Goal: Task Accomplishment & Management: Manage account settings

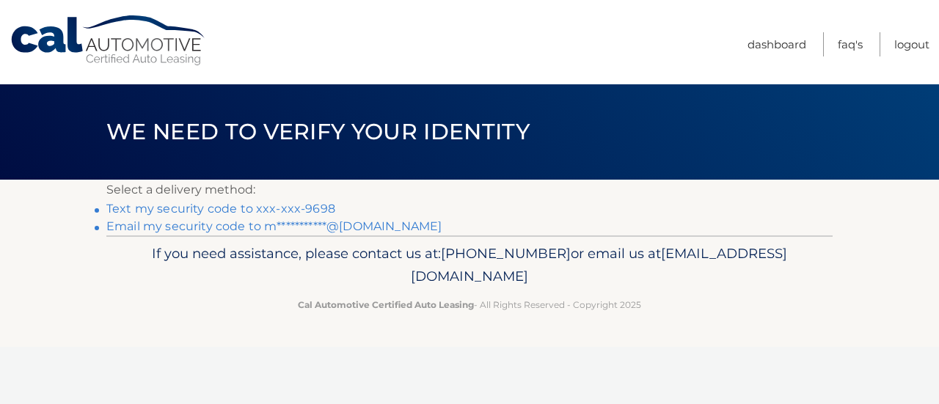
click at [247, 211] on link "Text my security code to xxx-xxx-9698" at bounding box center [220, 209] width 229 height 14
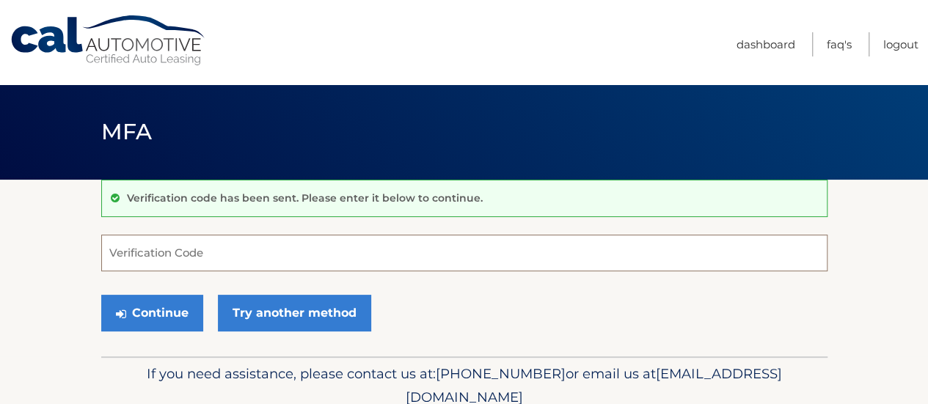
click at [147, 265] on input "Verification Code" at bounding box center [464, 253] width 727 height 37
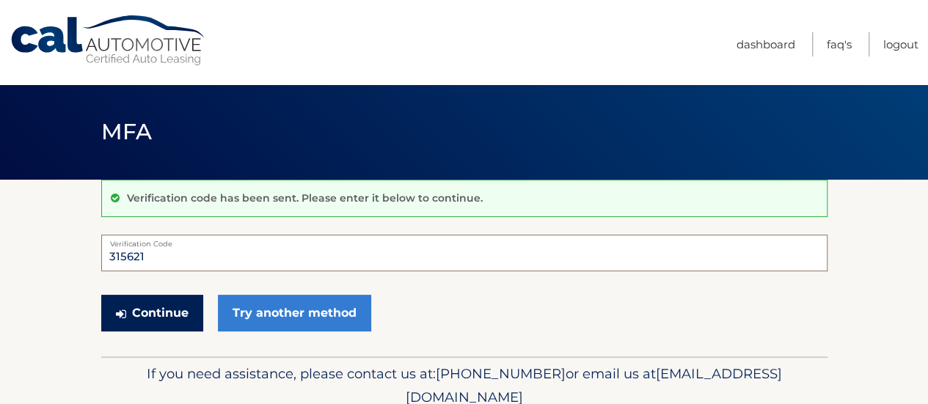
type input "315621"
click at [172, 318] on button "Continue" at bounding box center [152, 313] width 102 height 37
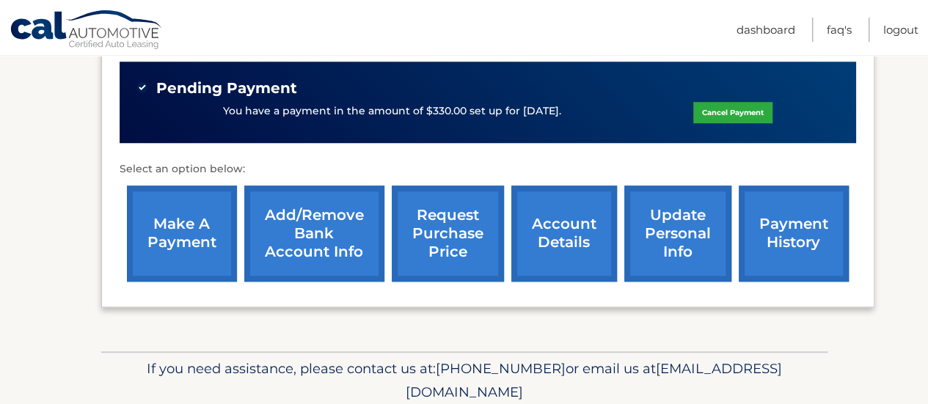
scroll to position [558, 0]
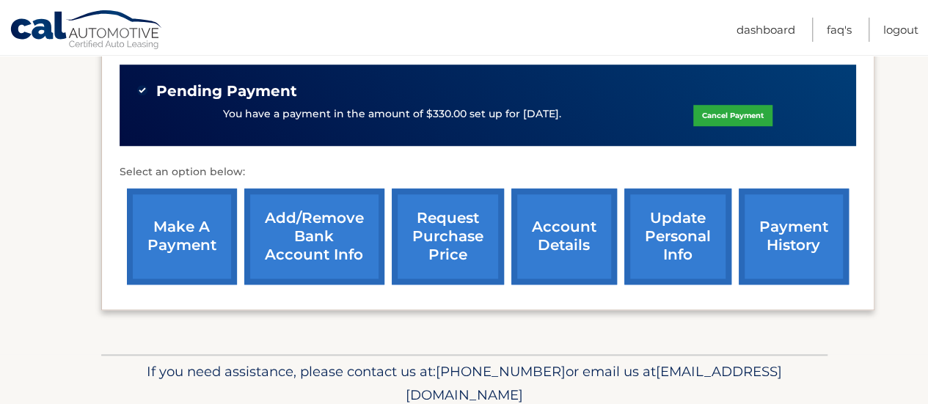
click at [570, 249] on link "account details" at bounding box center [565, 237] width 106 height 96
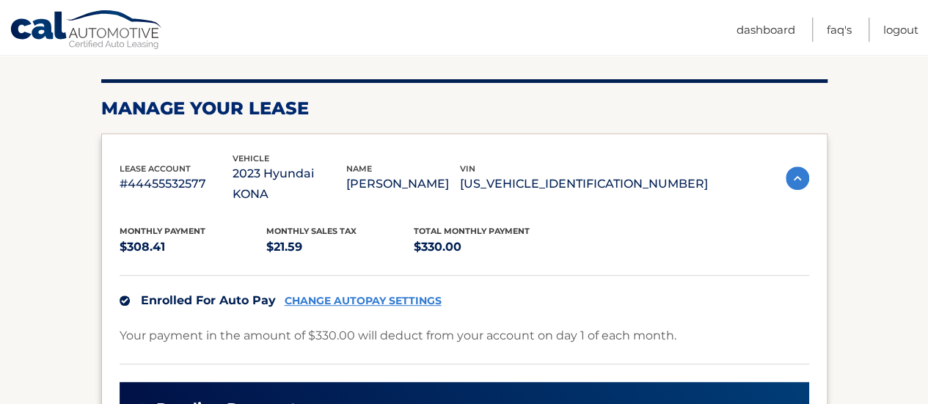
scroll to position [196, 0]
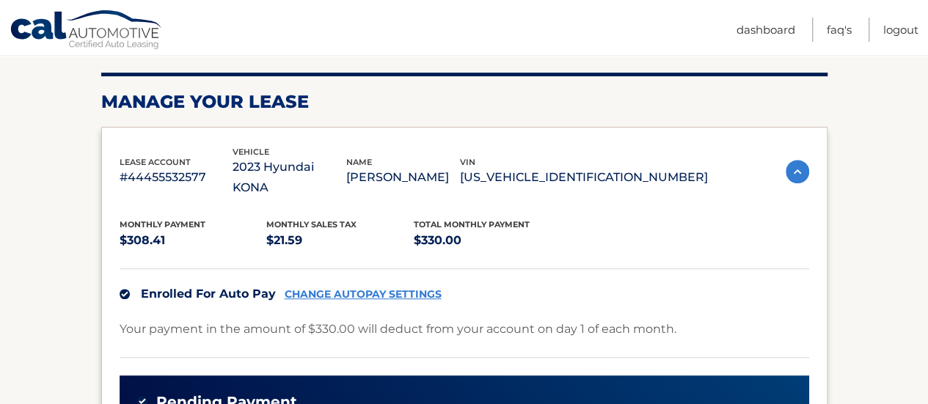
click at [928, 132] on html "Cal Automotive Menu Dashboard FAQ's Logout |" at bounding box center [464, 6] width 928 height 404
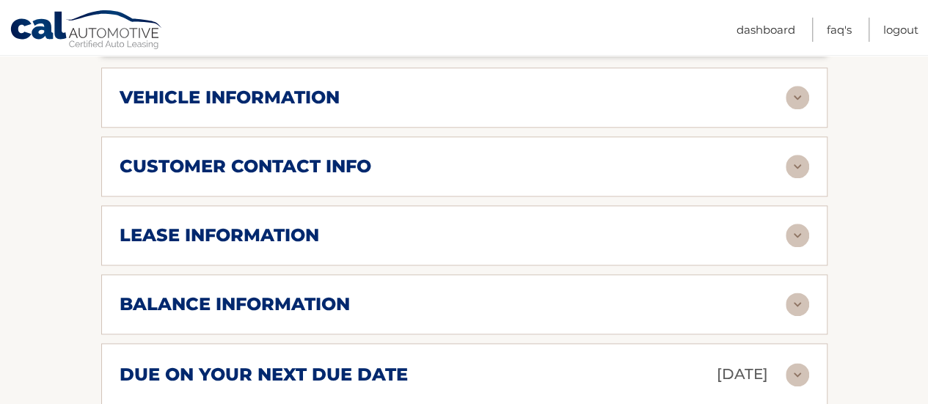
scroll to position [768, 0]
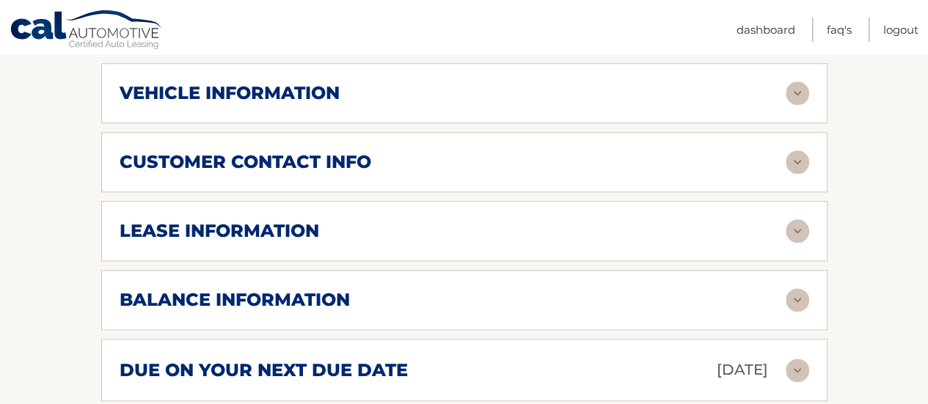
click at [793, 219] on img at bounding box center [797, 230] width 23 height 23
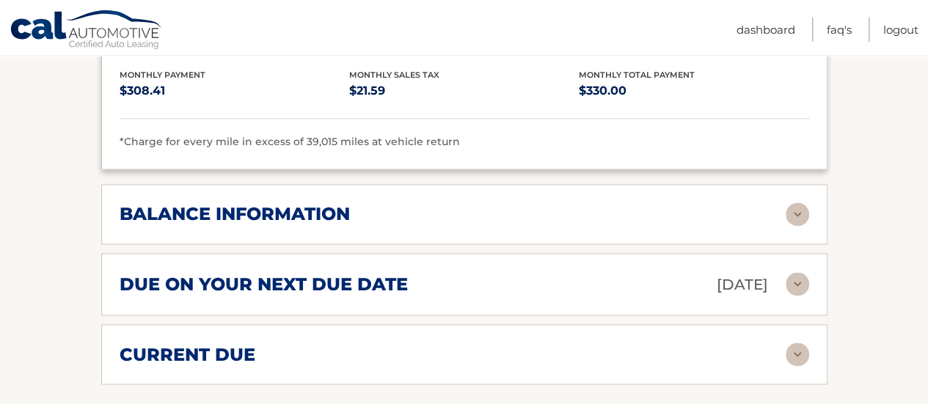
scroll to position [1133, 0]
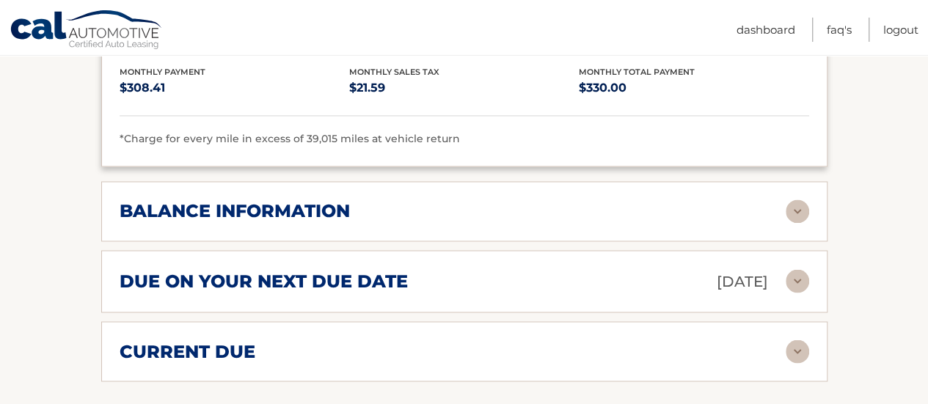
click at [790, 269] on img at bounding box center [797, 280] width 23 height 23
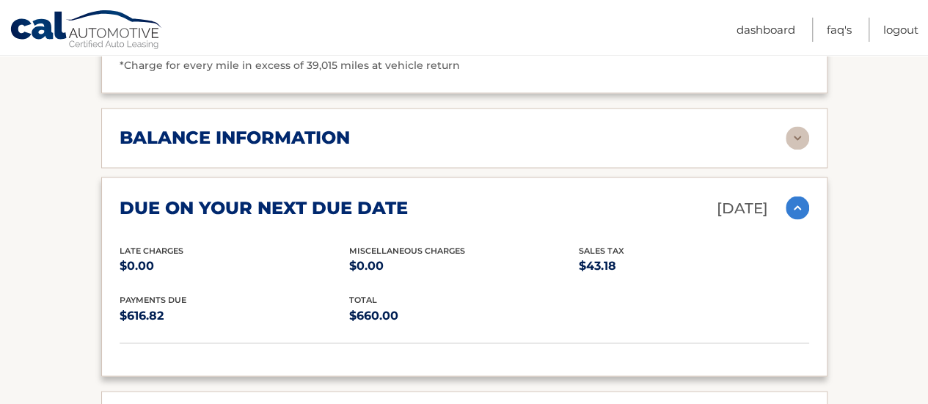
scroll to position [1198, 0]
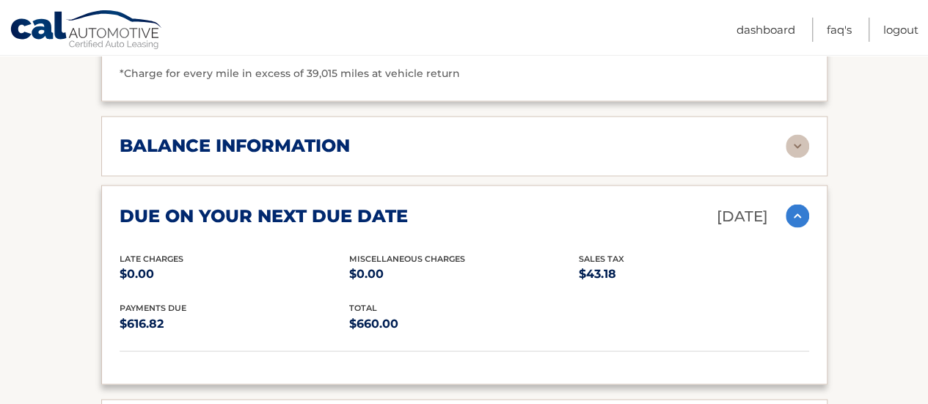
click at [799, 204] on img at bounding box center [797, 215] width 23 height 23
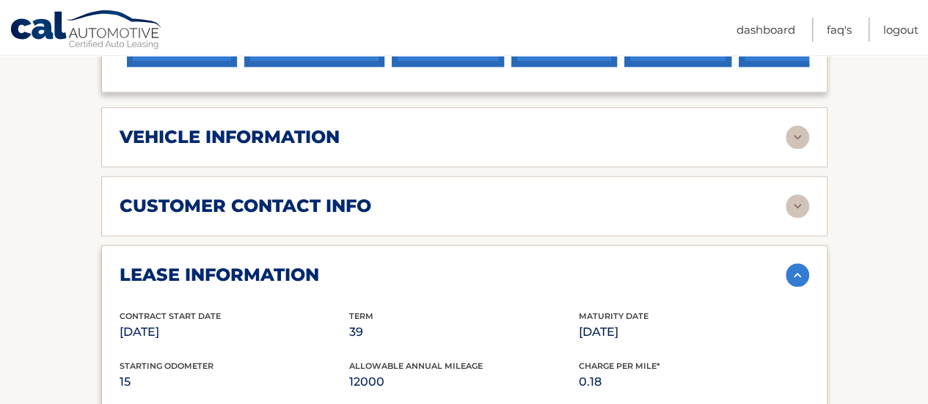
scroll to position [685, 0]
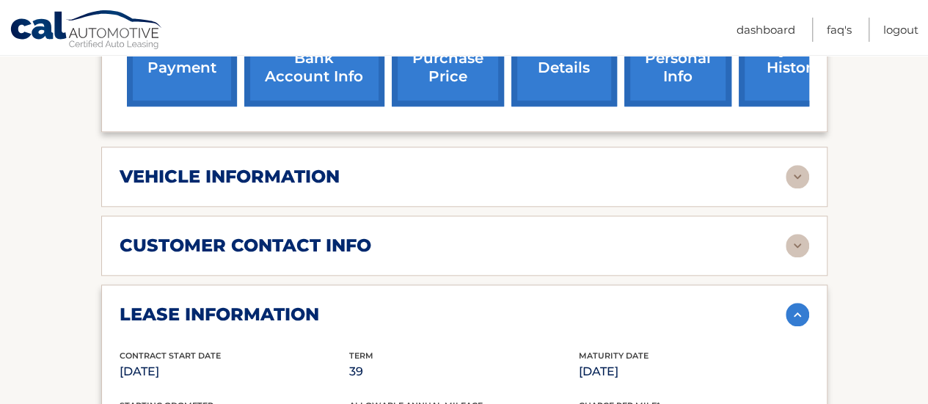
click at [788, 234] on img at bounding box center [797, 245] width 23 height 23
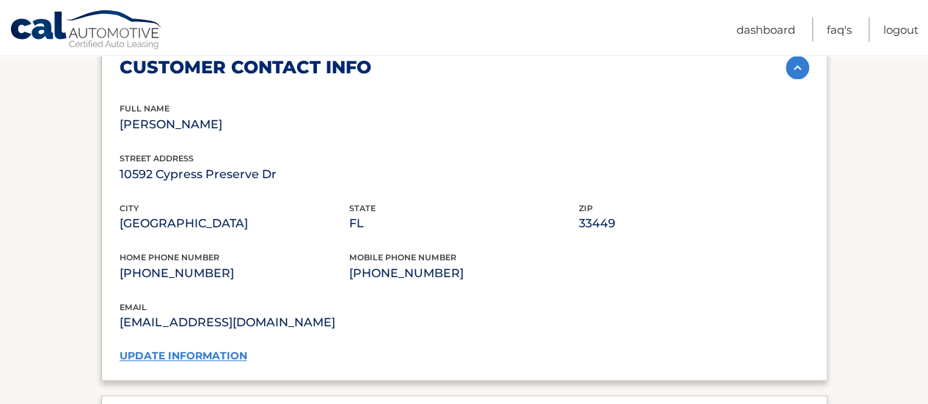
scroll to position [874, 0]
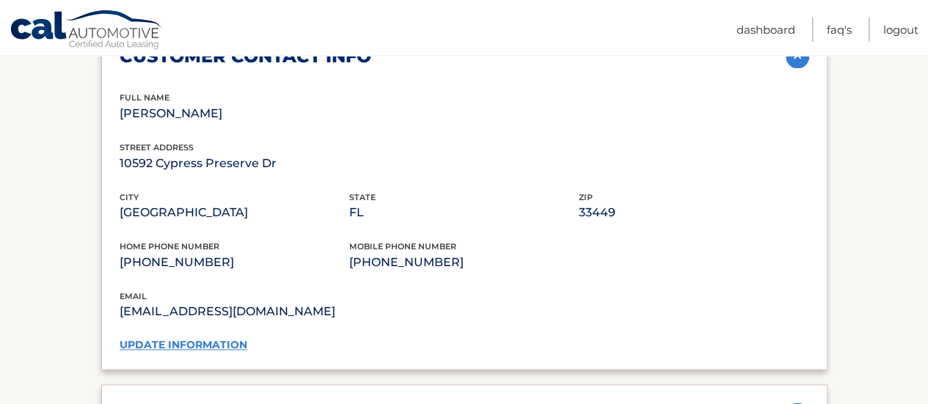
click at [229, 338] on link "update information" at bounding box center [184, 344] width 128 height 13
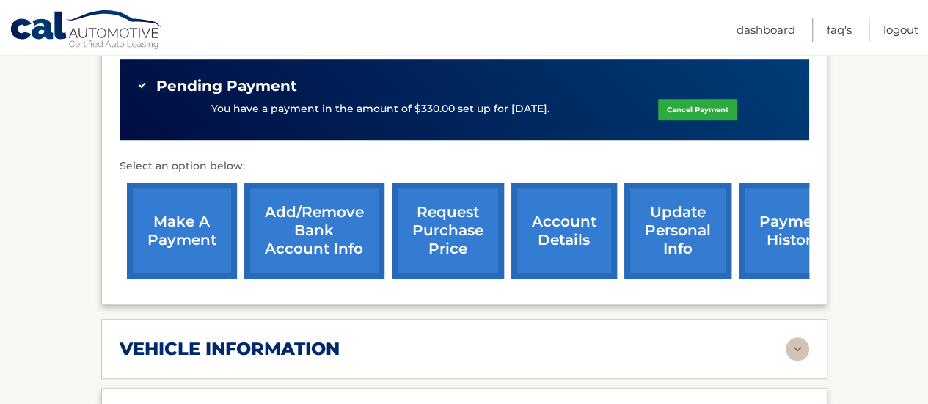
scroll to position [515, 0]
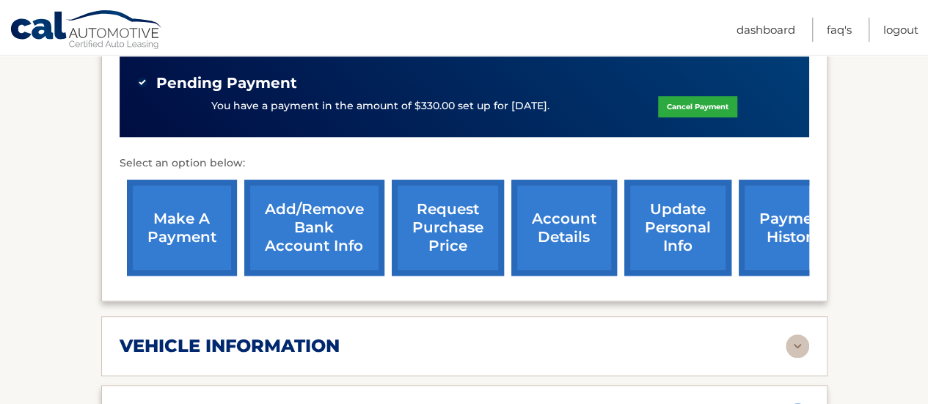
click at [457, 214] on link "request purchase price" at bounding box center [448, 228] width 112 height 96
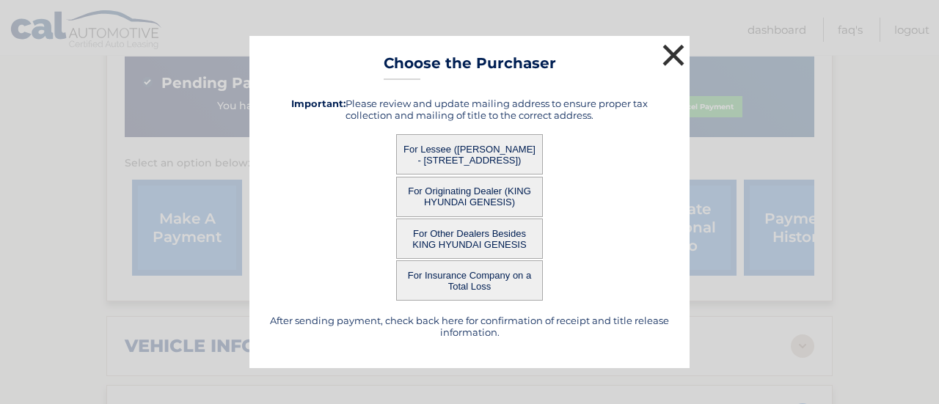
click at [668, 62] on button "×" at bounding box center [673, 54] width 29 height 29
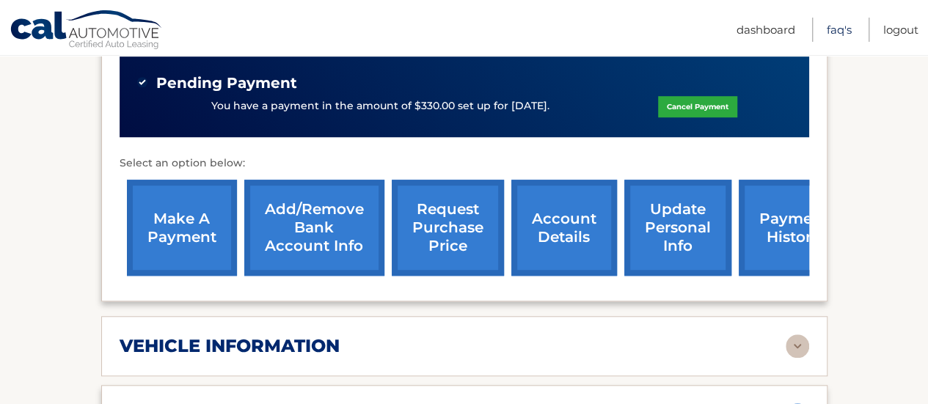
click at [842, 29] on link "FAQ's" at bounding box center [839, 30] width 25 height 24
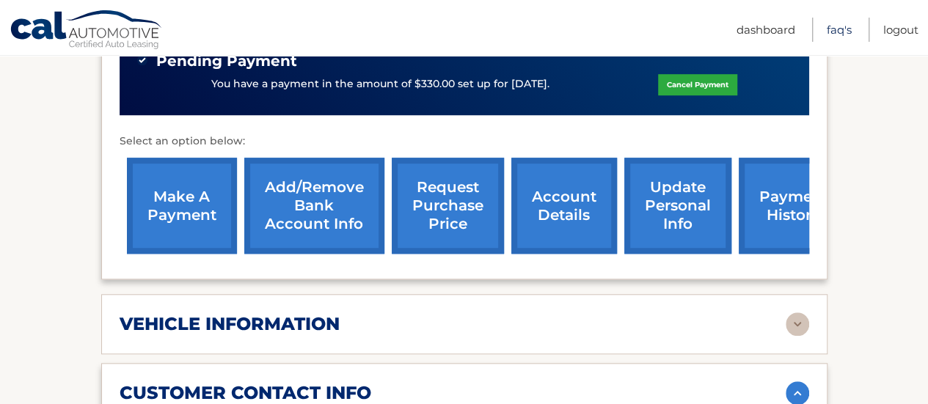
scroll to position [531, 0]
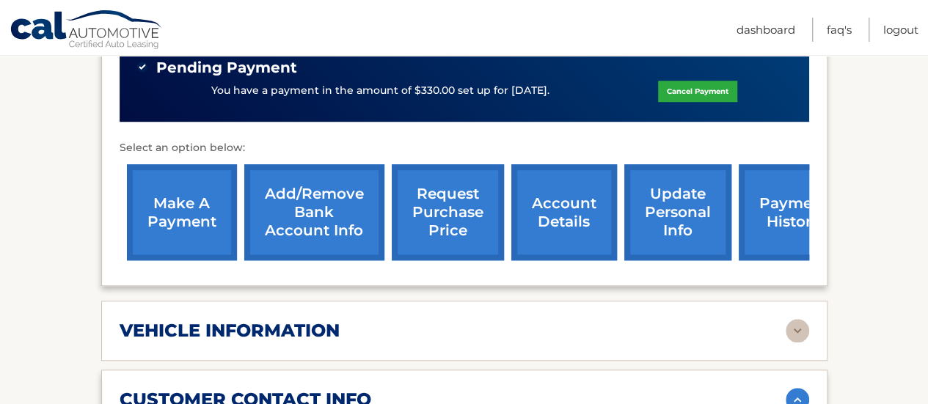
click at [117, 103] on div "lease account #44455532577 vehicle 2023 Hyundai KONA name JEFFREY FOSTER vin KM…" at bounding box center [464, 39] width 727 height 495
click at [568, 195] on link "account details" at bounding box center [565, 212] width 106 height 96
click at [556, 199] on link "account details" at bounding box center [565, 212] width 106 height 96
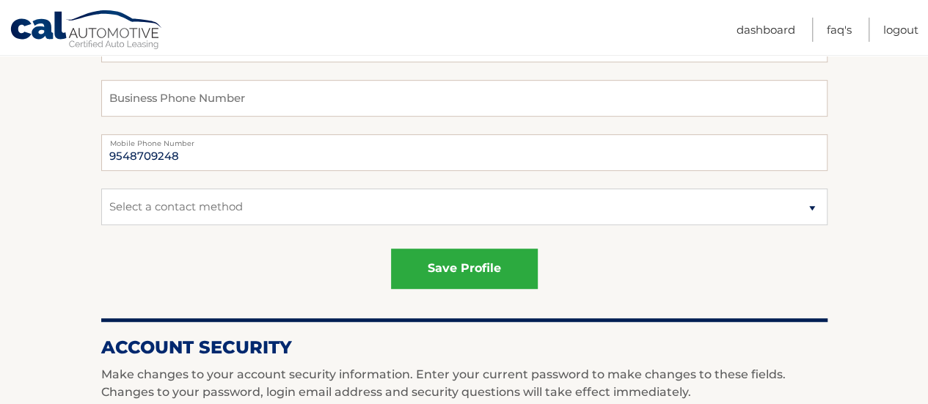
scroll to position [379, 0]
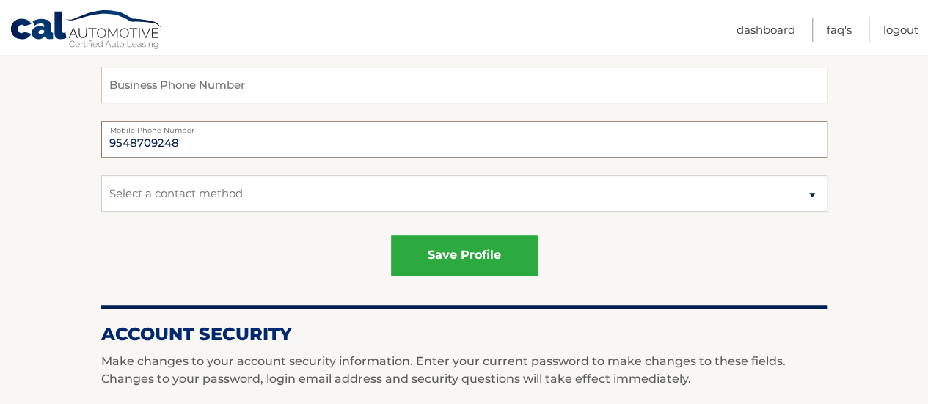
click at [204, 137] on input "9548709248" at bounding box center [464, 139] width 727 height 37
type input "9544159698"
click at [698, 192] on select "Select a contact method Mobile Home" at bounding box center [464, 193] width 727 height 37
select select "1"
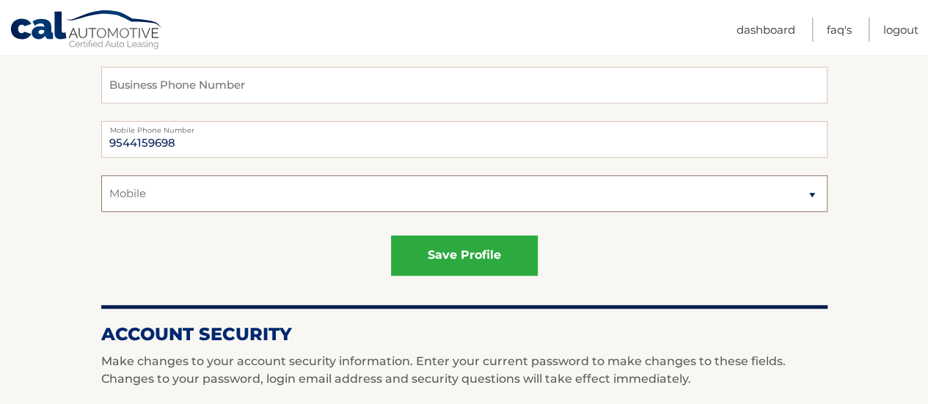
click at [101, 175] on select "Select a contact method Mobile Home" at bounding box center [464, 193] width 727 height 37
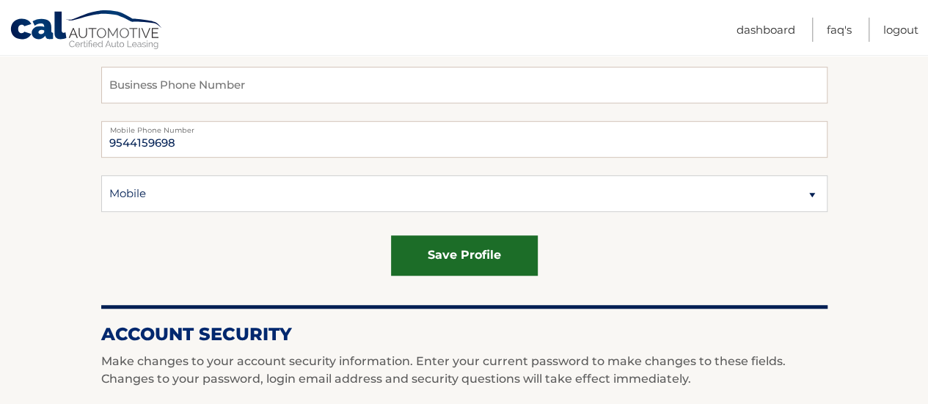
click at [490, 262] on button "save profile" at bounding box center [464, 256] width 147 height 40
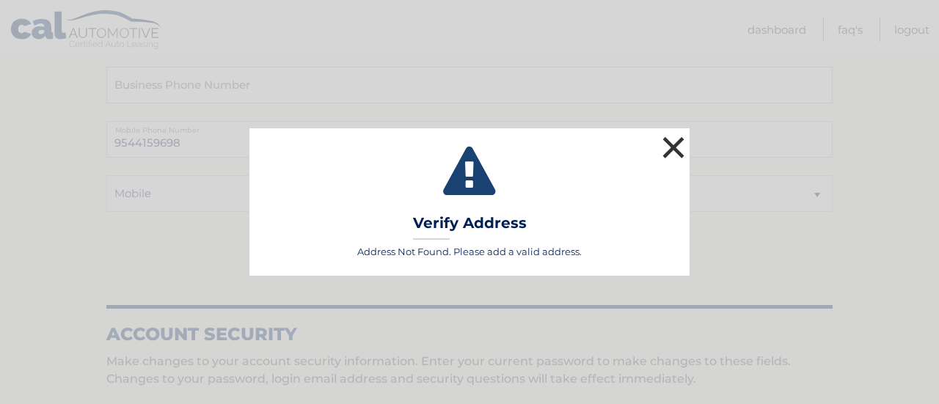
click at [673, 144] on button "×" at bounding box center [673, 147] width 29 height 29
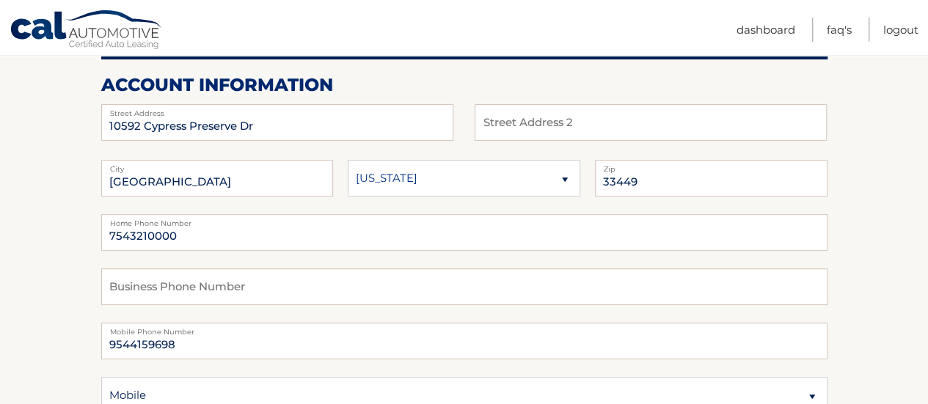
scroll to position [182, 0]
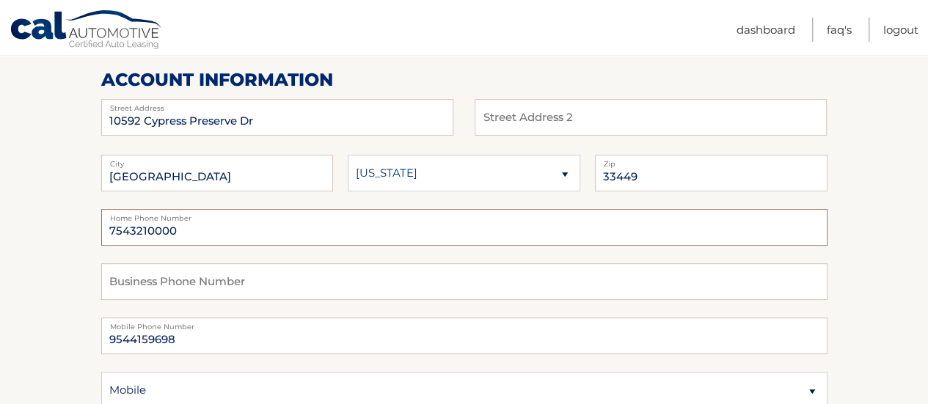
click at [229, 237] on input "7543210000" at bounding box center [464, 227] width 727 height 37
type input "9544159698"
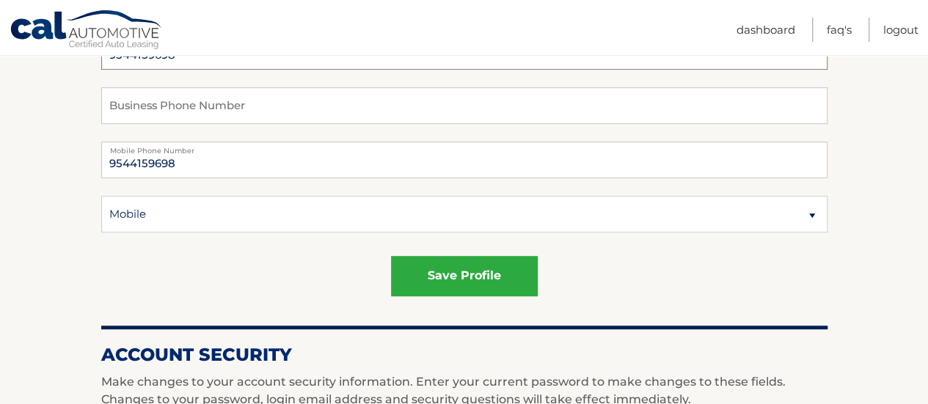
scroll to position [364, 0]
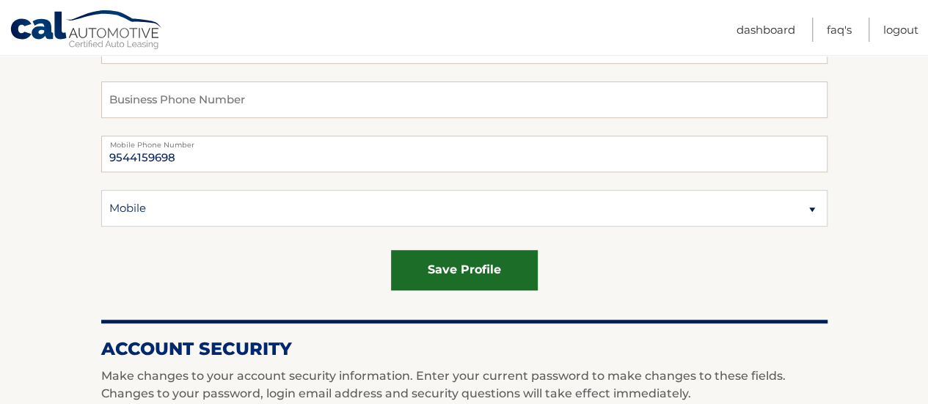
click at [462, 283] on button "save profile" at bounding box center [464, 270] width 147 height 40
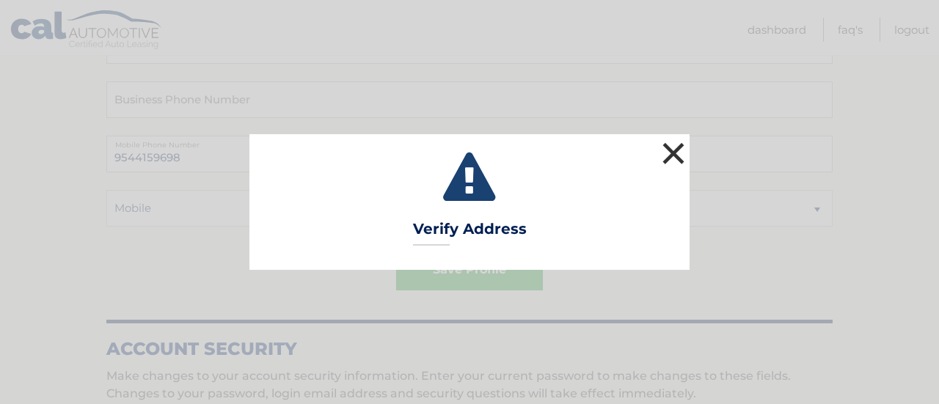
click at [673, 156] on button "×" at bounding box center [673, 153] width 29 height 29
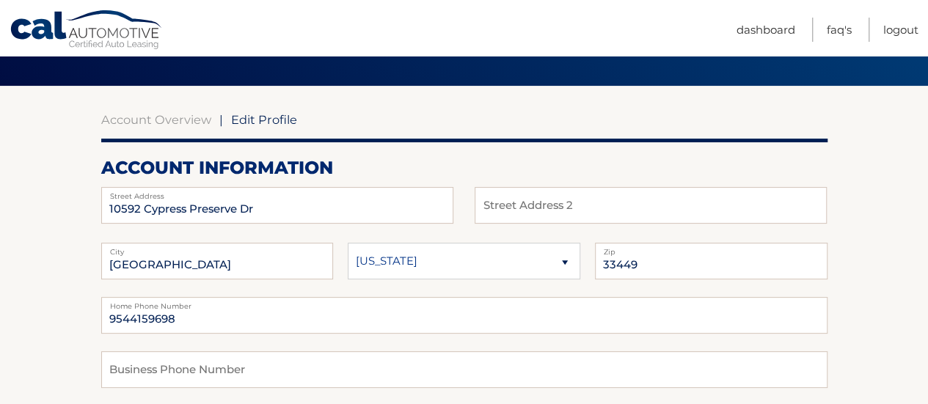
scroll to position [92, 0]
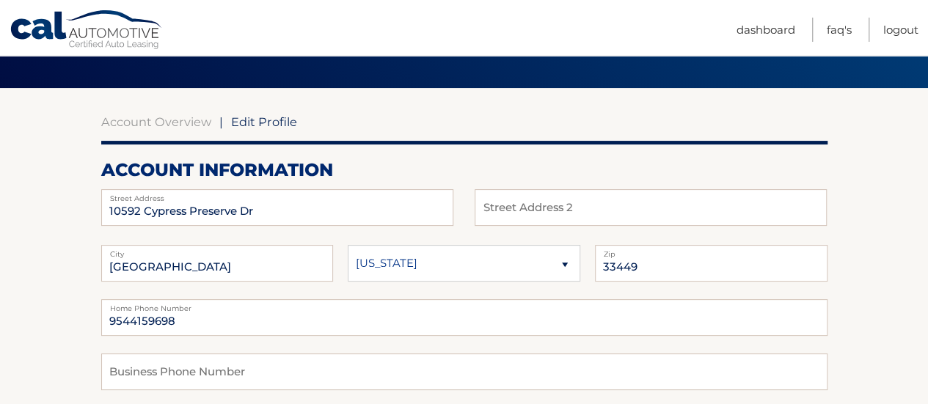
click at [437, 261] on select "Alaska Alabama Arkansas Arizona California" at bounding box center [464, 263] width 233 height 37
click at [189, 211] on input "10592 Cypress Preserve Dr" at bounding box center [277, 207] width 352 height 37
type input "10592 Cypress Lakes Preserve Dr"
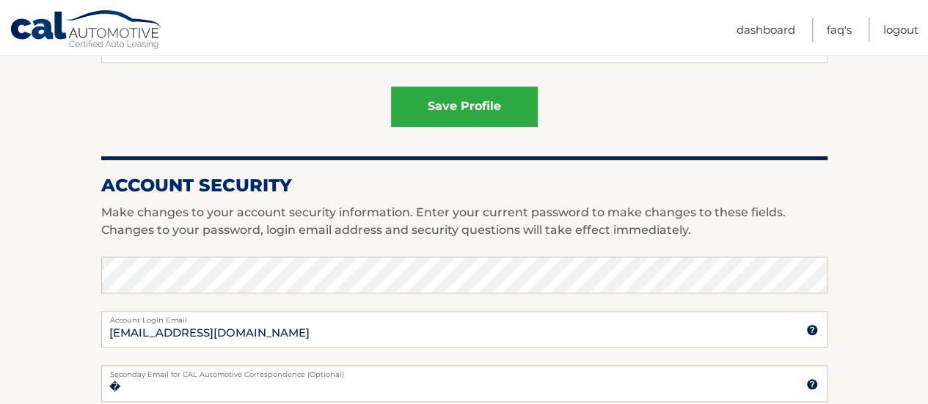
scroll to position [531, 0]
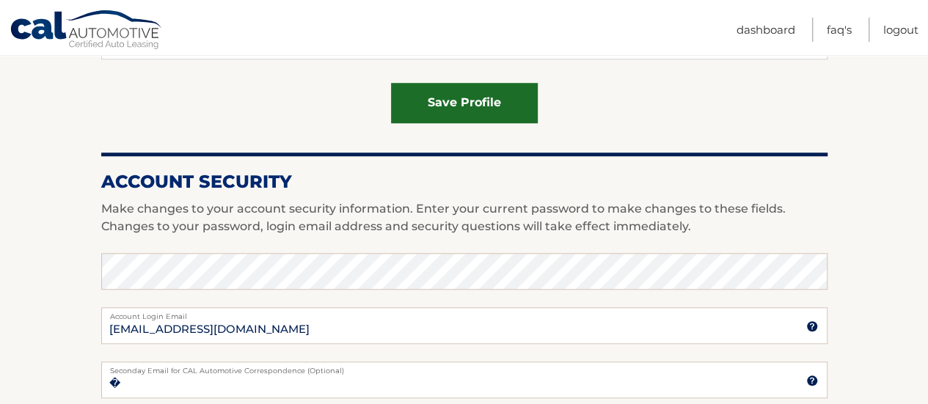
click at [521, 103] on button "save profile" at bounding box center [464, 103] width 147 height 40
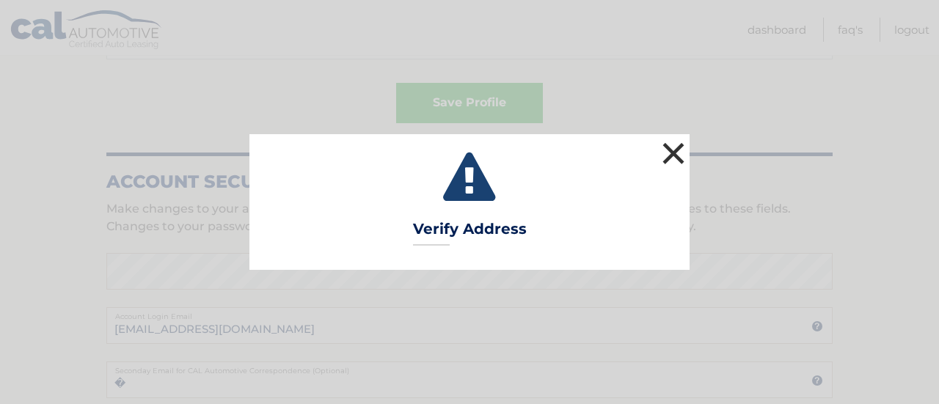
click at [668, 153] on button "×" at bounding box center [673, 153] width 29 height 29
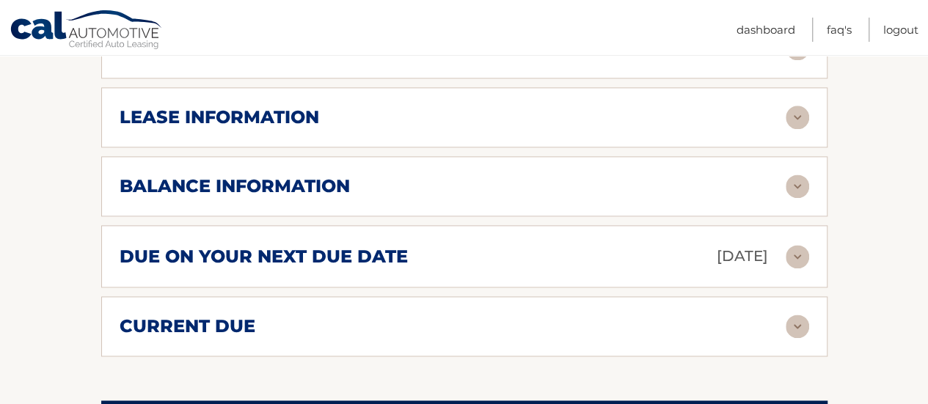
scroll to position [884, 0]
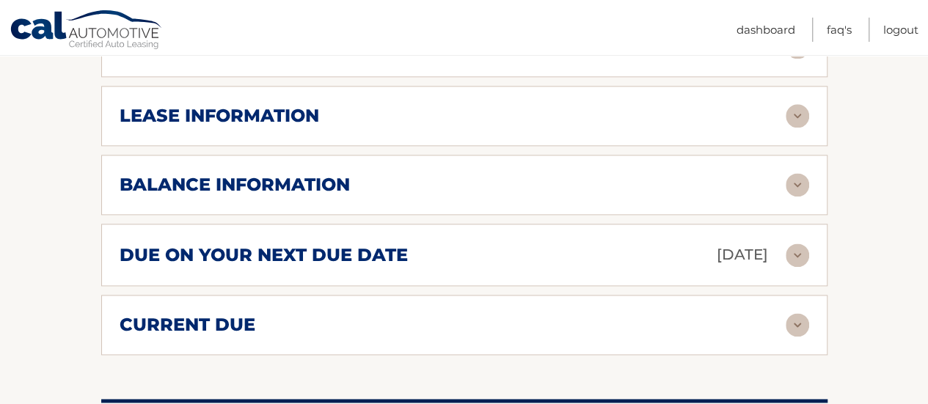
click at [790, 104] on img at bounding box center [797, 115] width 23 height 23
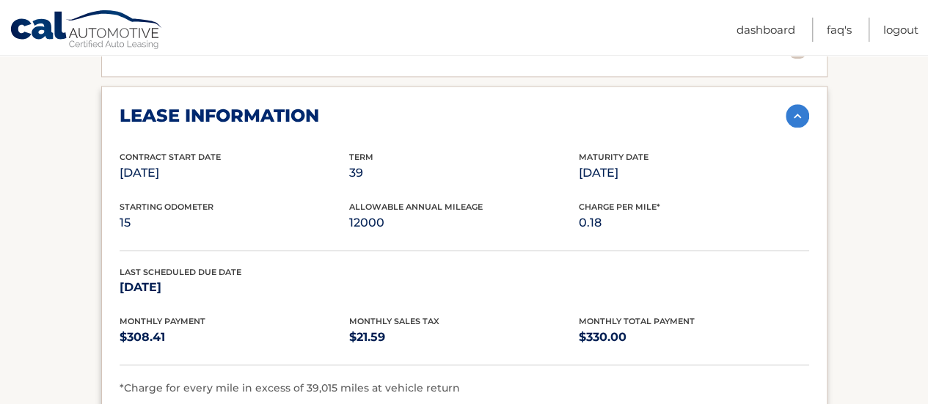
click at [790, 104] on img at bounding box center [797, 115] width 23 height 23
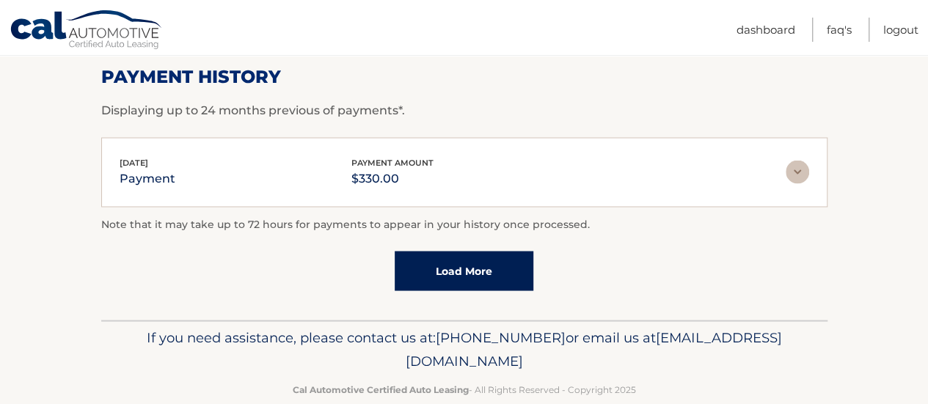
scroll to position [0, 0]
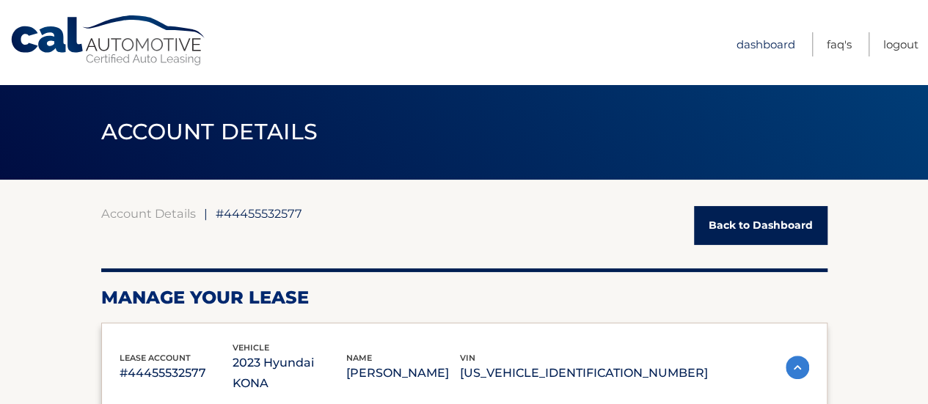
click at [773, 41] on link "Dashboard" at bounding box center [766, 44] width 59 height 24
